Goal: Information Seeking & Learning: Understand process/instructions

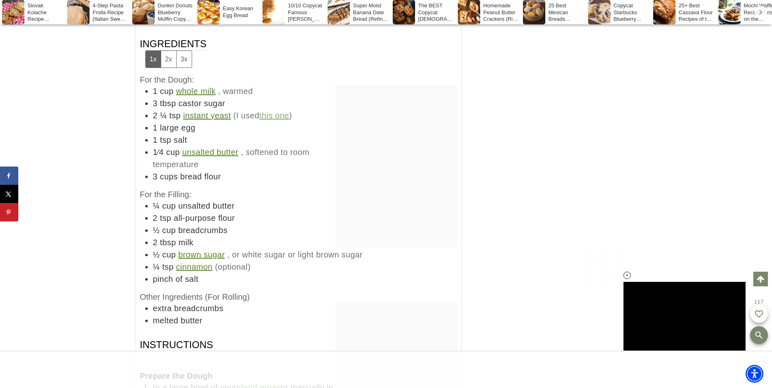
scroll to position [6381, 0]
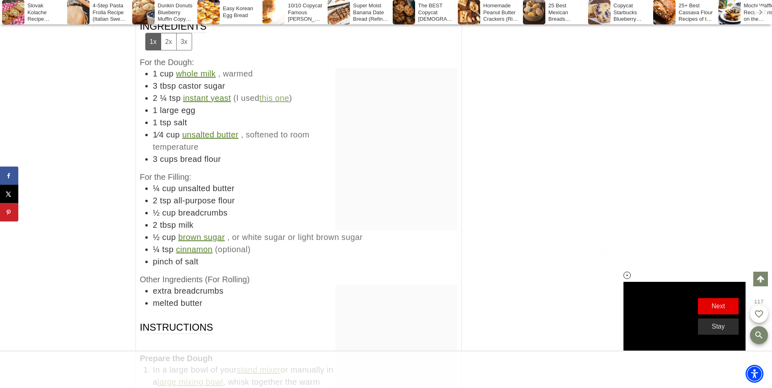
click at [185, 45] on button "3x" at bounding box center [183, 41] width 15 height 17
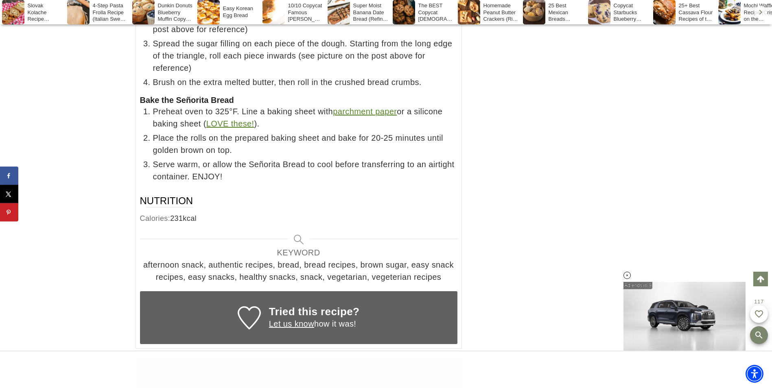
scroll to position [0, 0]
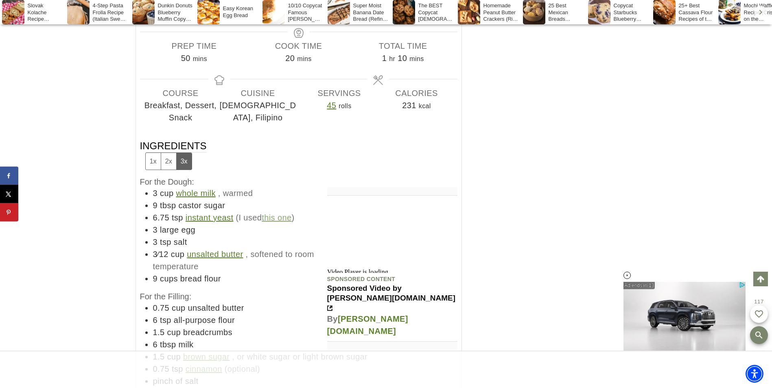
click at [146, 162] on button "1x" at bounding box center [153, 161] width 15 height 17
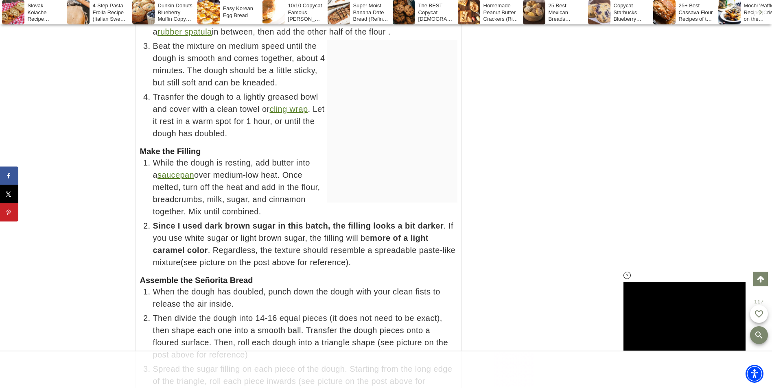
scroll to position [6844, 0]
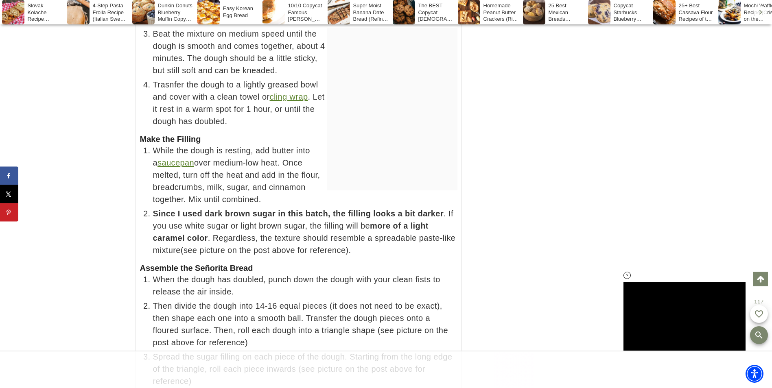
drag, startPoint x: 58, startPoint y: 152, endPoint x: 92, endPoint y: 149, distance: 33.9
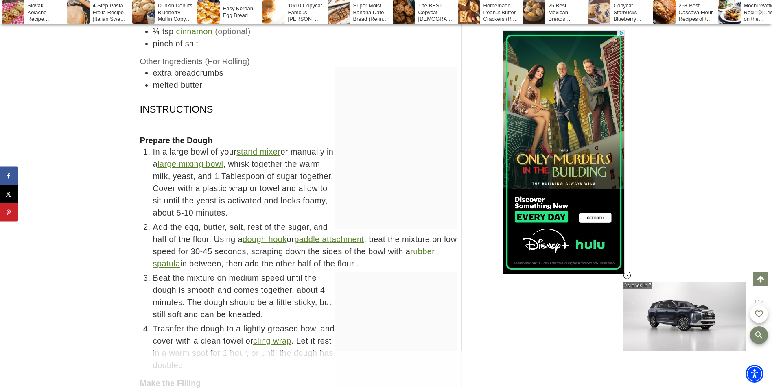
scroll to position [0, 0]
